Goal: Task Accomplishment & Management: Use online tool/utility

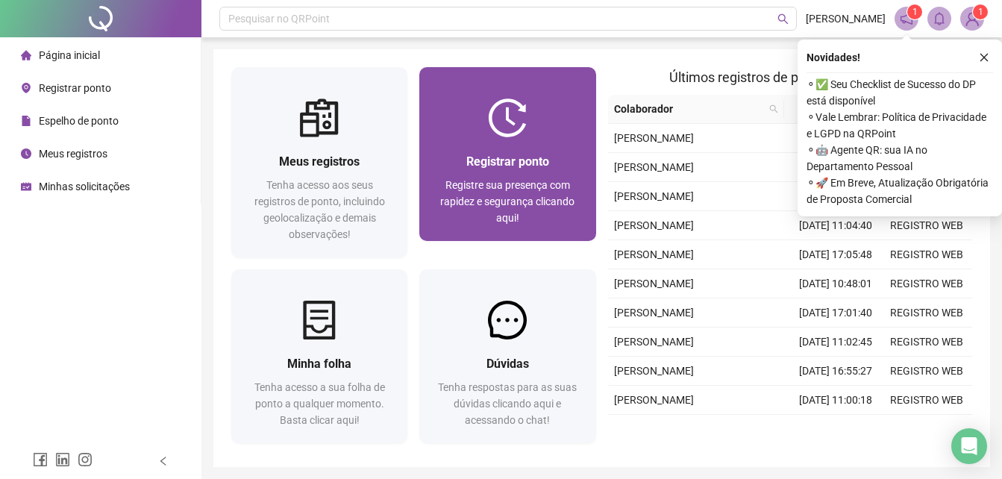
click at [507, 145] on div "Registrar ponto Registre sua presença com rapidez e segurança clicando aqui!" at bounding box center [507, 189] width 176 height 104
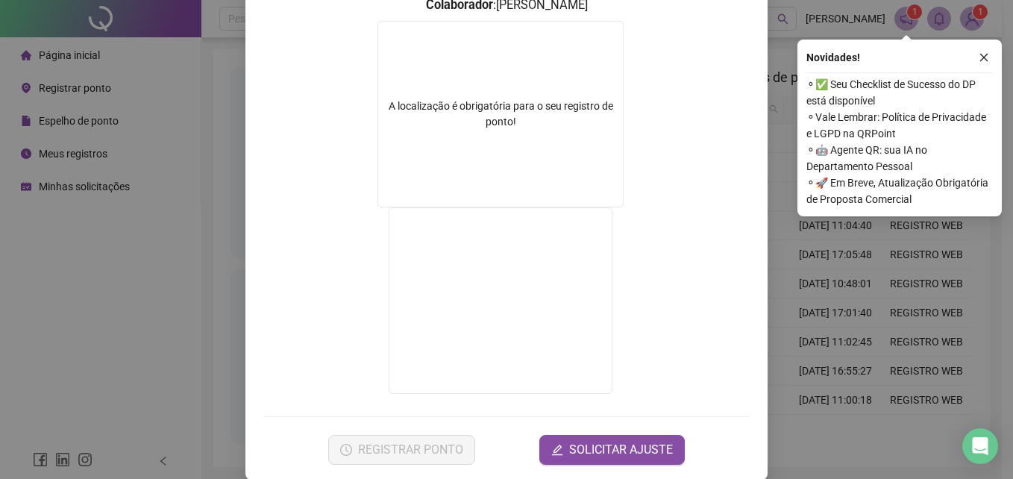
scroll to position [224, 0]
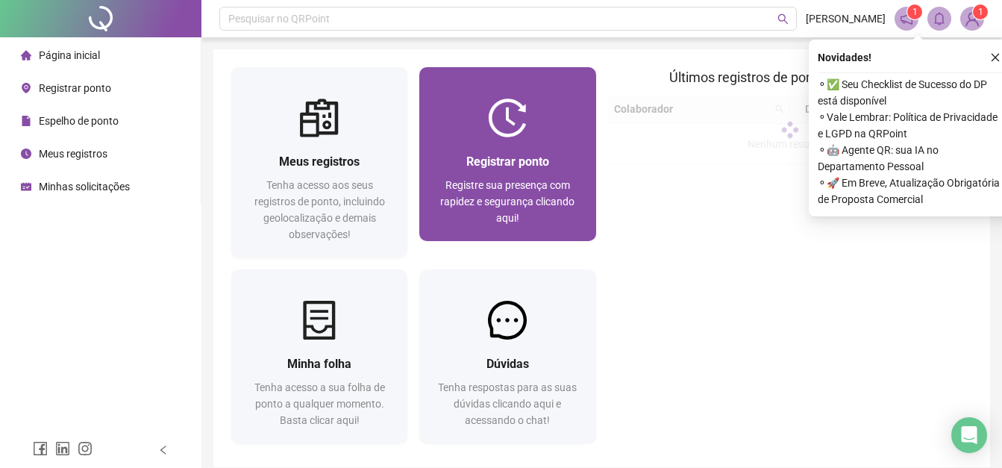
click at [560, 121] on div at bounding box center [507, 117] width 176 height 39
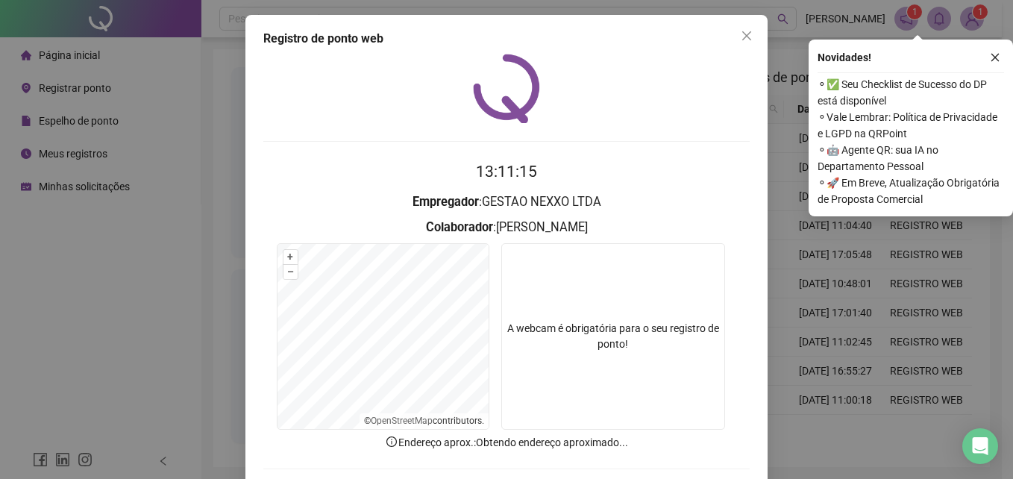
scroll to position [73, 0]
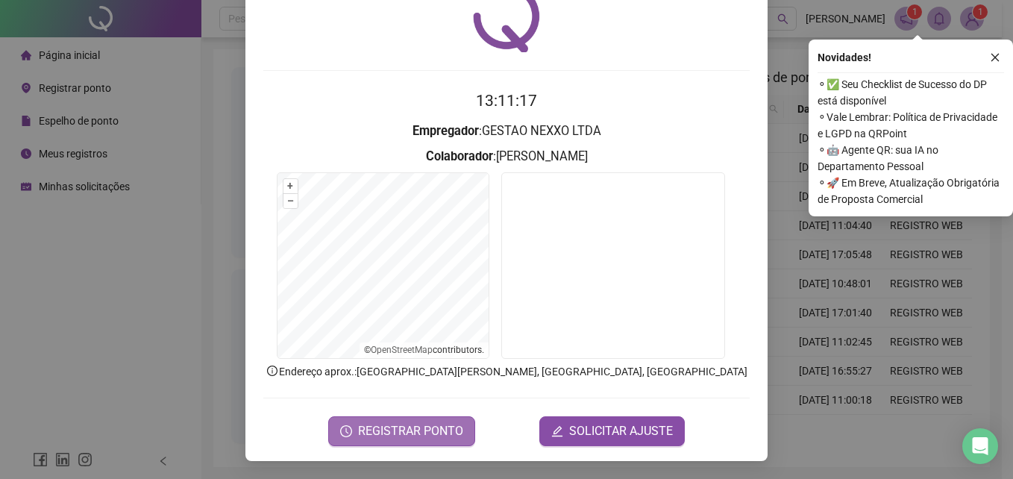
click at [430, 424] on span "REGISTRAR PONTO" at bounding box center [410, 431] width 105 height 18
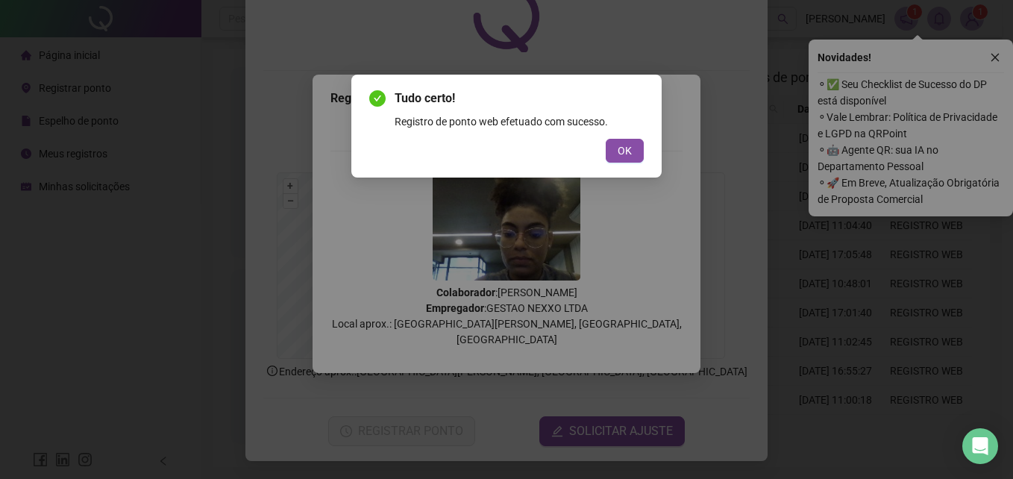
click at [610, 145] on button "OK" at bounding box center [625, 151] width 38 height 24
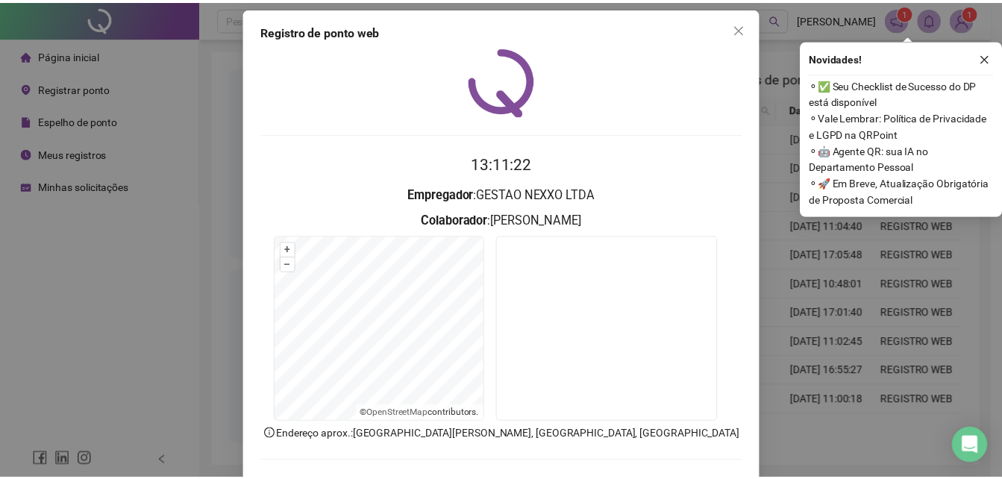
scroll to position [0, 0]
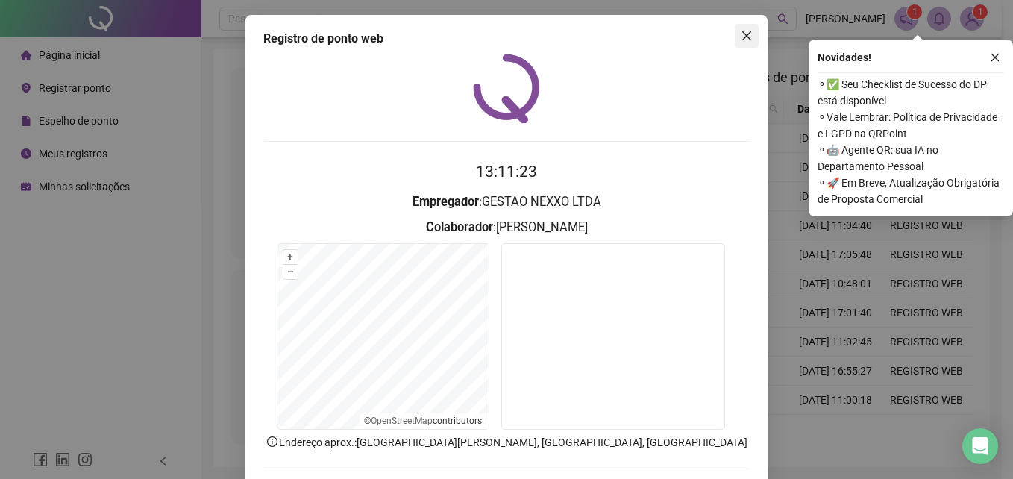
click at [735, 26] on button "Close" at bounding box center [747, 36] width 24 height 24
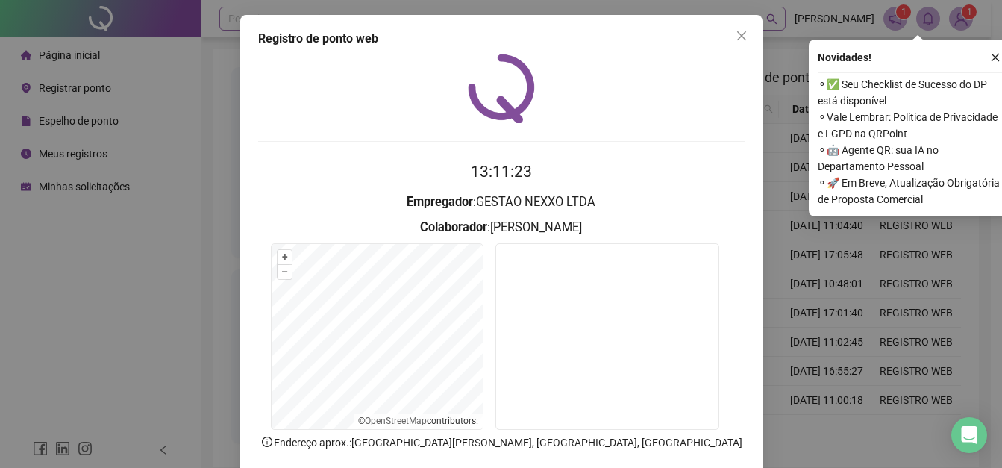
click at [737, 28] on div "Pesquisar no QRPoint" at bounding box center [502, 19] width 566 height 24
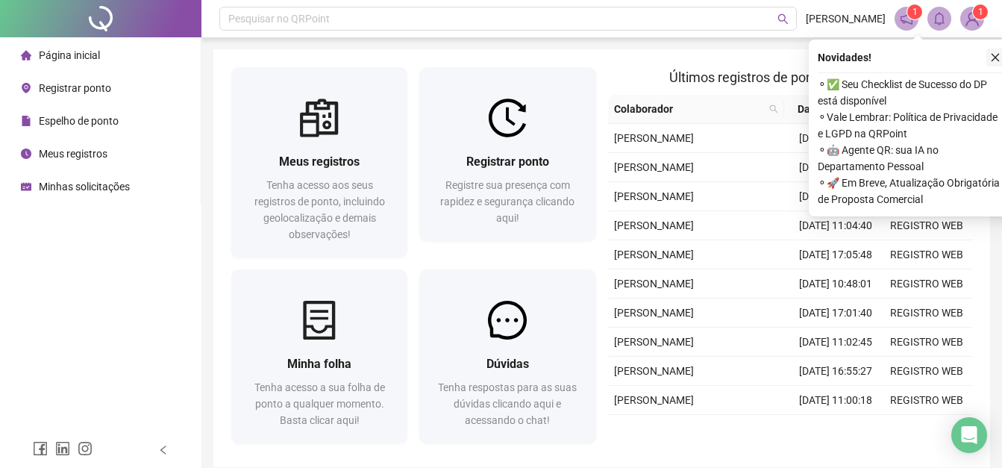
click at [991, 57] on icon "close" at bounding box center [995, 57] width 10 height 10
